Goal: Information Seeking & Learning: Learn about a topic

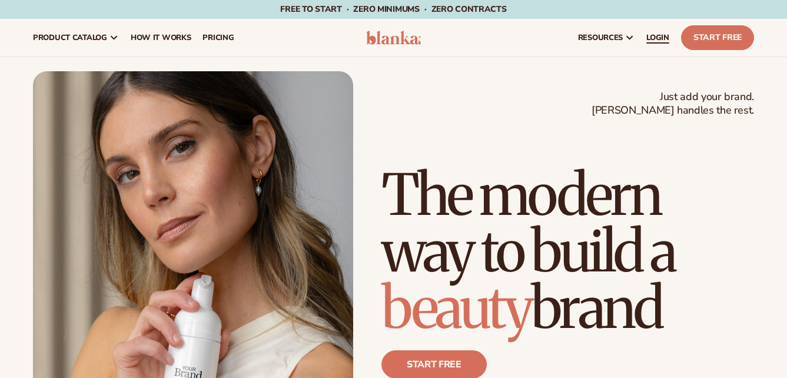
drag, startPoint x: 0, startPoint y: 0, endPoint x: 664, endPoint y: 40, distance: 664.9
click at [664, 40] on span "LOGIN" at bounding box center [657, 37] width 23 height 9
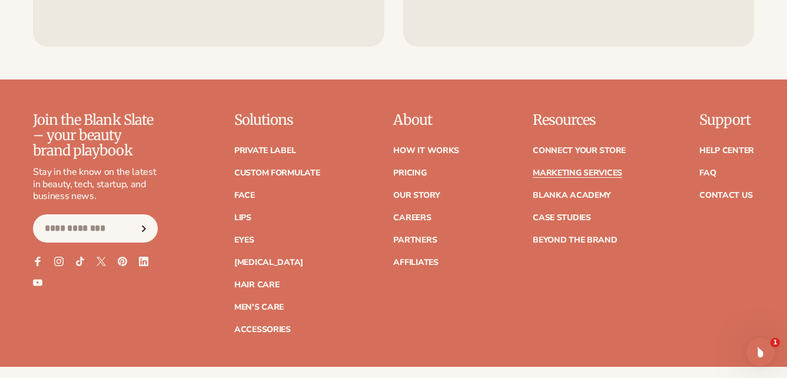
scroll to position [2530, 0]
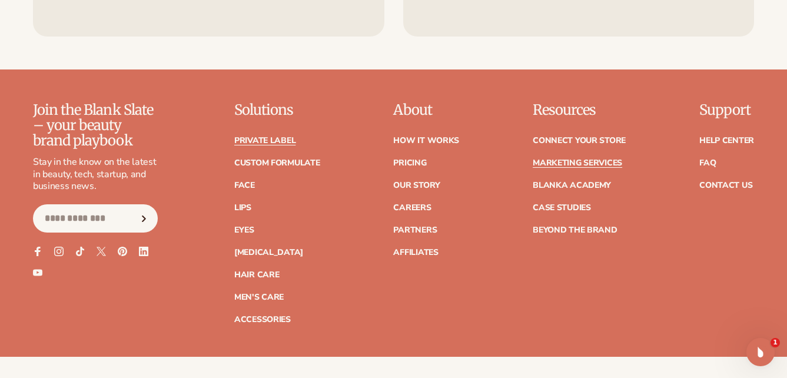
click at [252, 137] on link "Private label" at bounding box center [264, 141] width 61 height 8
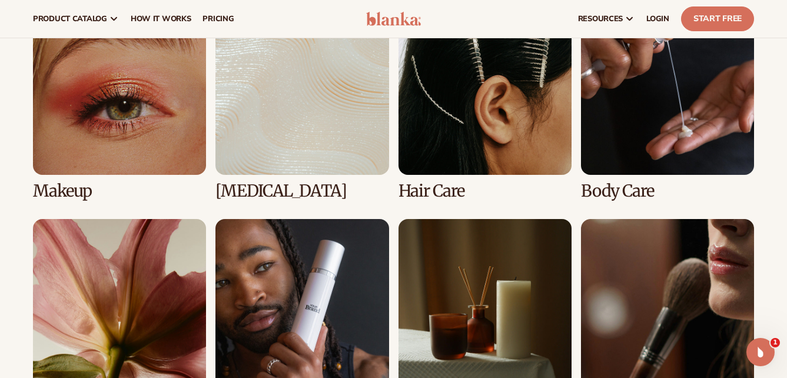
scroll to position [765, 0]
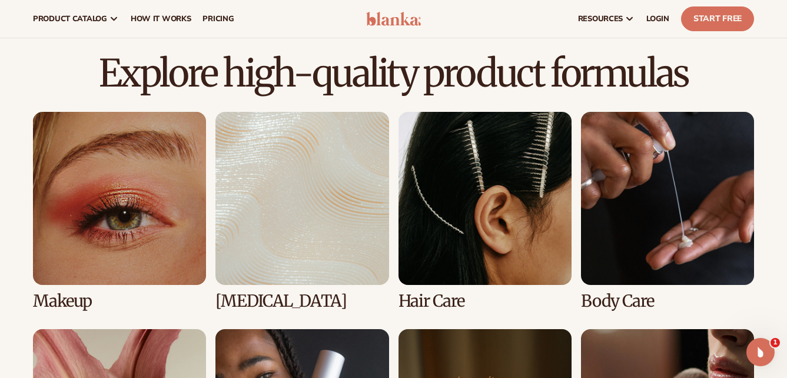
click at [292, 175] on link "2 / 8" at bounding box center [301, 211] width 173 height 198
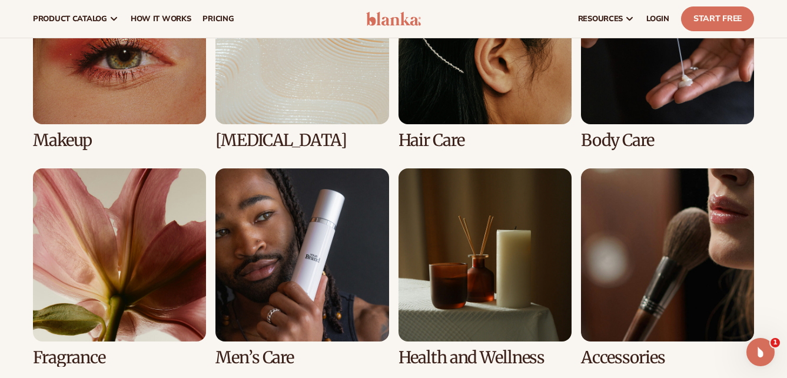
scroll to position [824, 0]
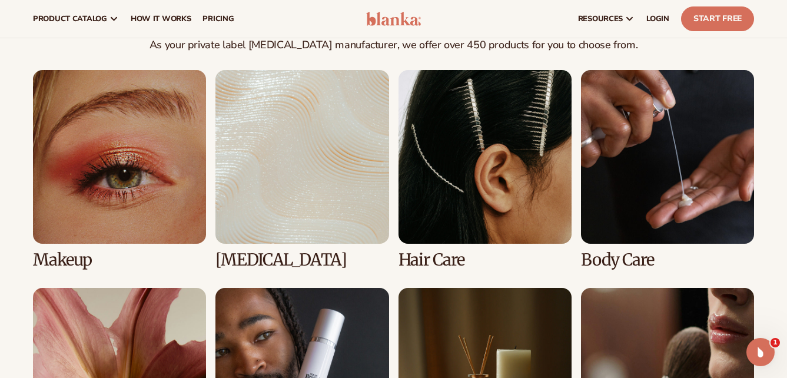
click at [442, 182] on link "3 / 8" at bounding box center [484, 169] width 173 height 198
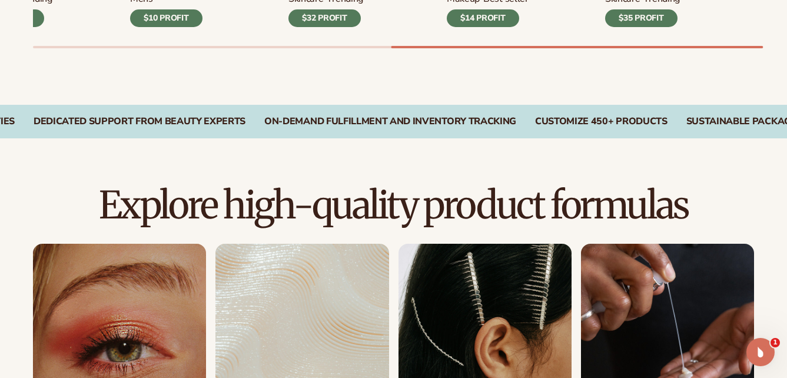
scroll to position [824, 0]
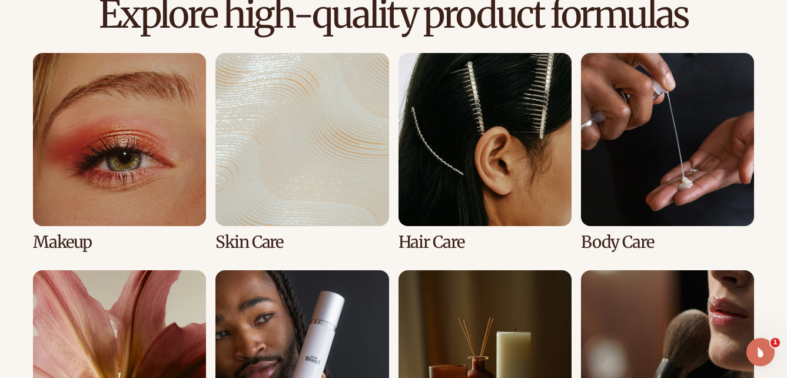
click at [622, 165] on link "4 / 8" at bounding box center [667, 152] width 173 height 198
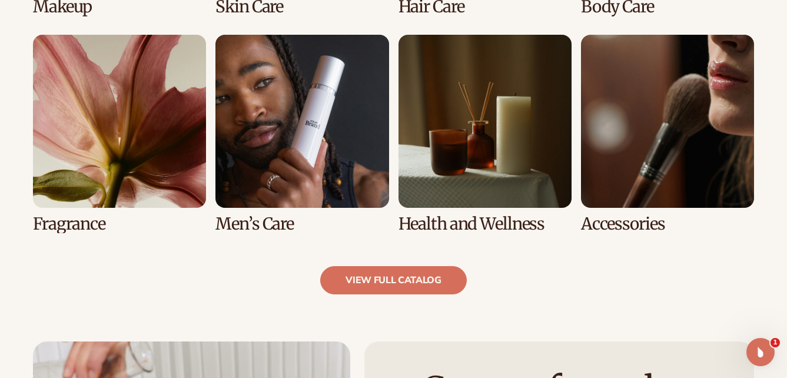
scroll to position [1177, 0]
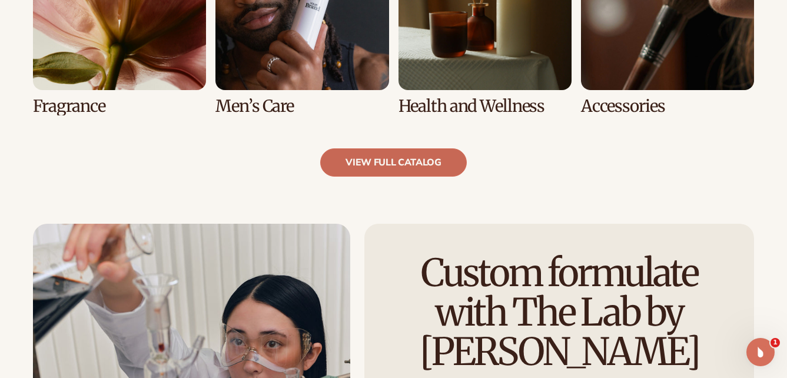
click at [395, 156] on link "view full catalog" at bounding box center [393, 162] width 147 height 28
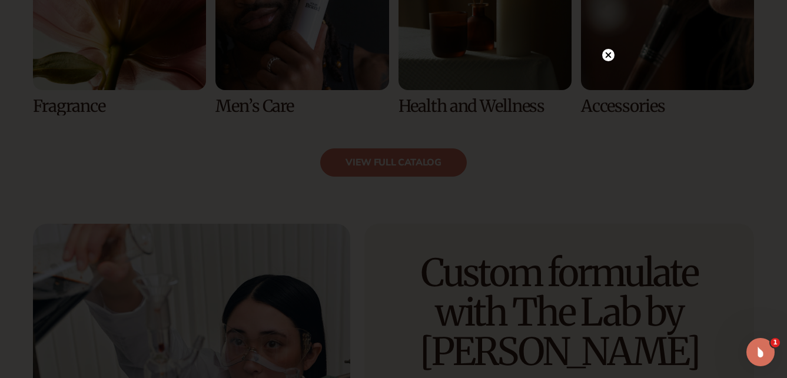
click at [613, 55] on circle at bounding box center [608, 55] width 12 height 12
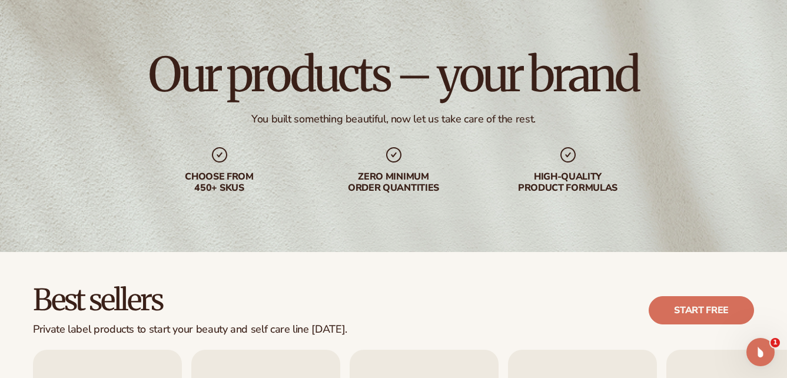
scroll to position [0, 0]
